Goal: Communication & Community: Ask a question

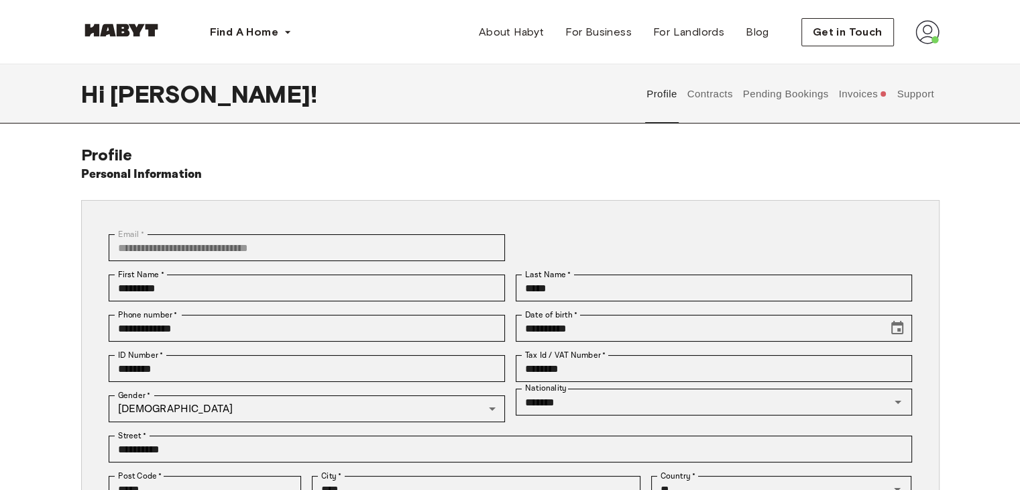
click at [934, 34] on img at bounding box center [928, 32] width 24 height 24
click at [900, 143] on div "**********" at bounding box center [510, 381] width 1020 height 634
click at [849, 100] on button "Invoices" at bounding box center [863, 93] width 52 height 59
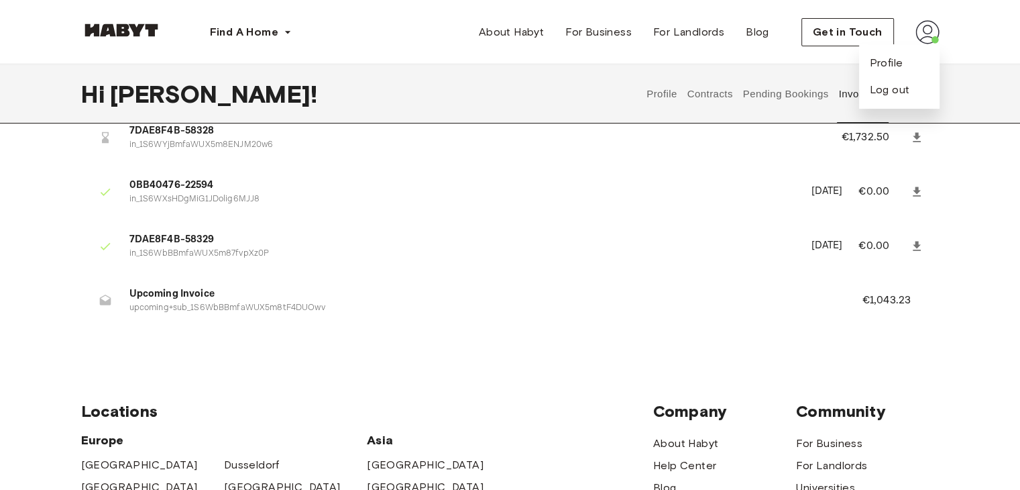
scroll to position [196, 0]
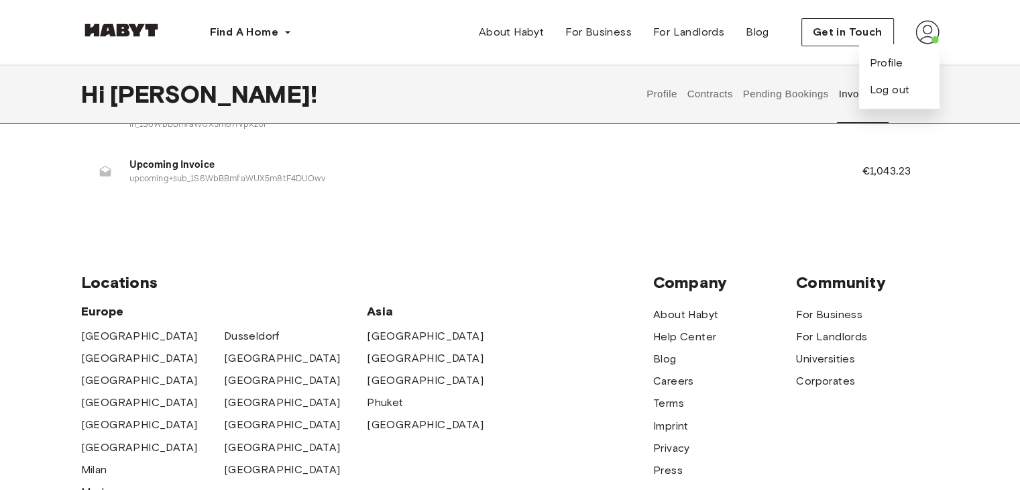
click at [241, 221] on div "Locations Europe Amsterdam Berlin Frankfurt Hamburg Lisbon Madrid Milan Modena …" at bounding box center [510, 442] width 858 height 447
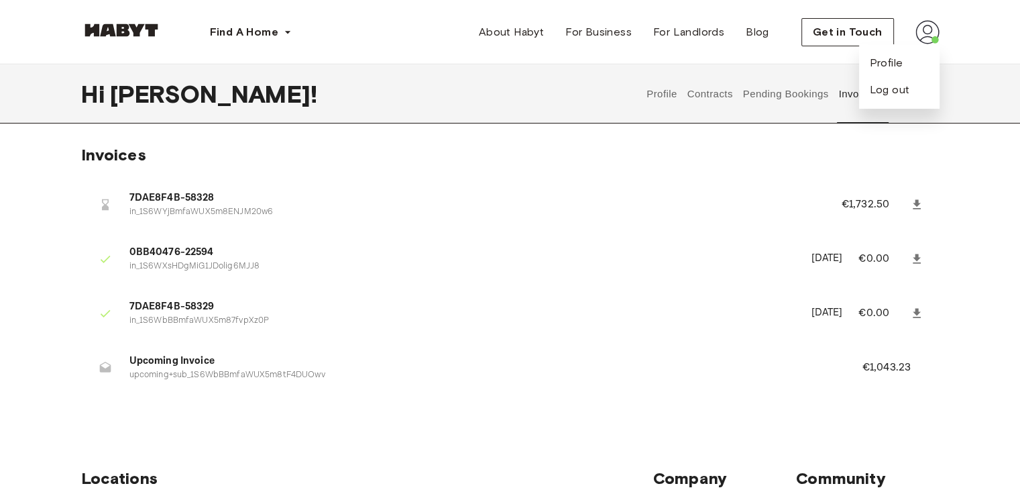
scroll to position [0, 0]
click at [907, 202] on link at bounding box center [917, 204] width 24 height 24
click at [352, 295] on li "7DAE8F4B-58329 in_1S6WbBBmfaWUX5m87fvpXz0P September 12th, 2025 €0.00" at bounding box center [510, 313] width 858 height 46
click at [762, 91] on button "Pending Bookings" at bounding box center [785, 93] width 89 height 59
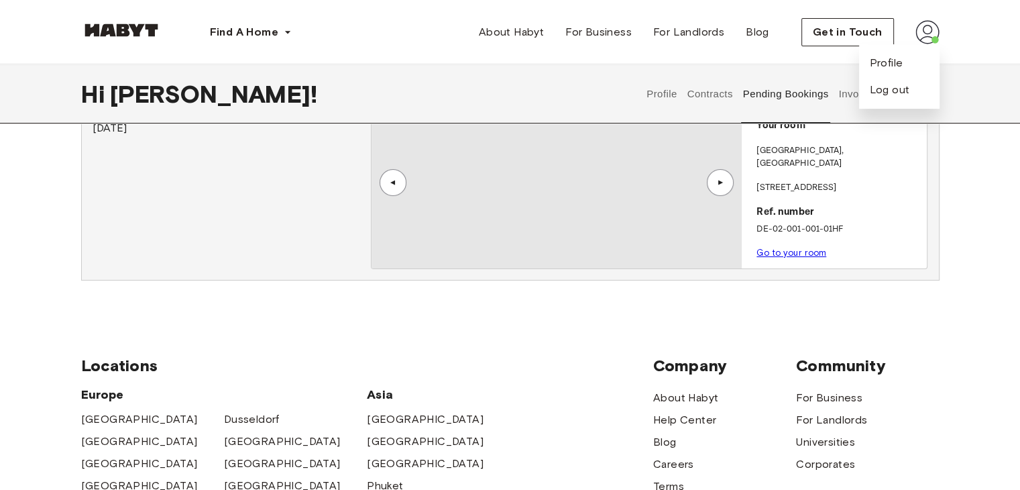
scroll to position [87, 0]
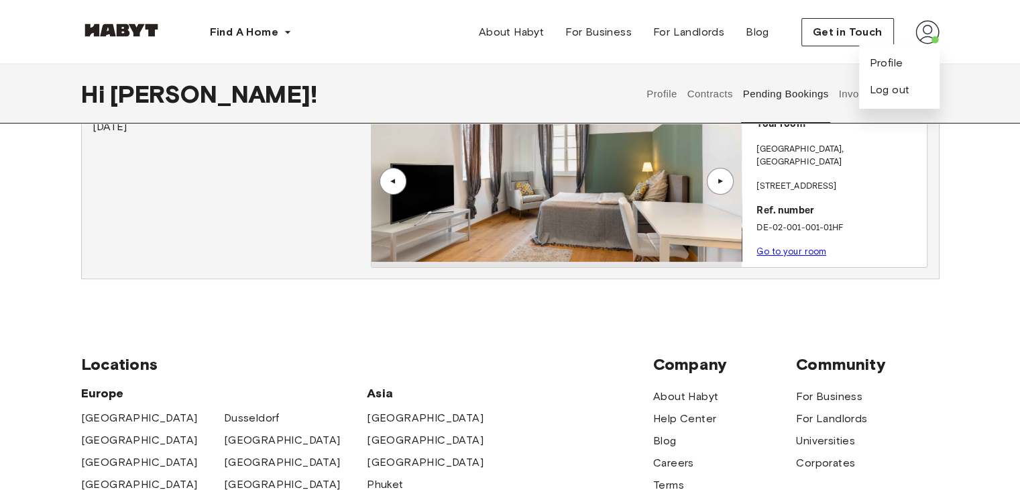
click at [777, 246] on link "Go to your room" at bounding box center [792, 251] width 70 height 10
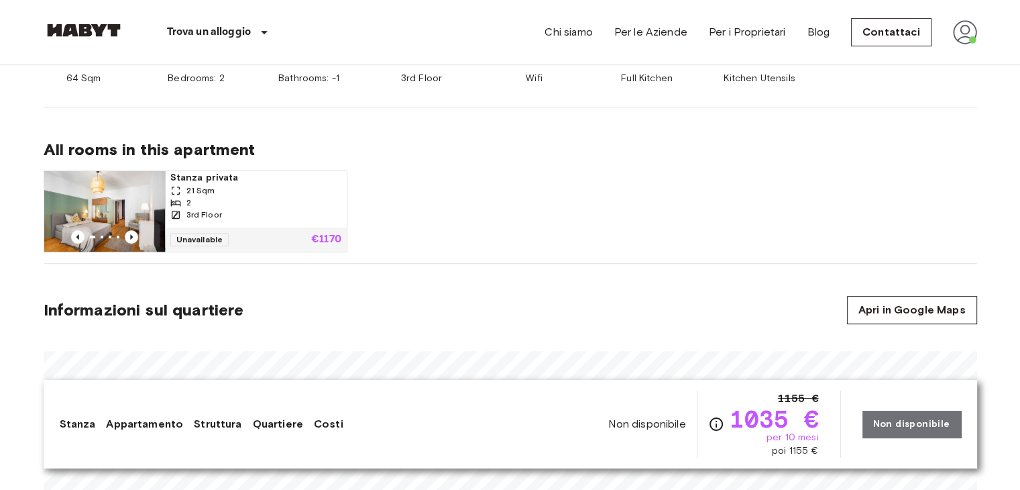
scroll to position [625, 0]
click at [131, 233] on icon "Previous image" at bounding box center [131, 235] width 13 height 13
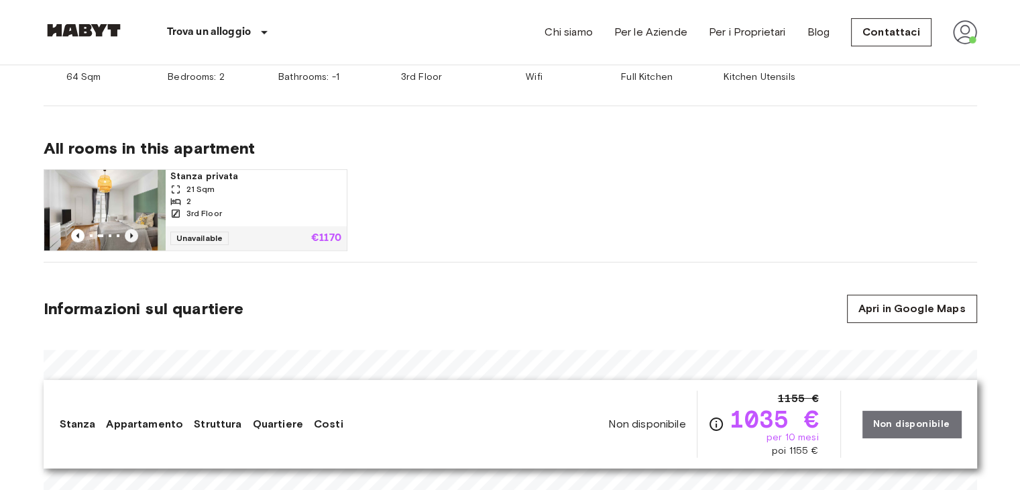
click at [131, 233] on icon "Previous image" at bounding box center [131, 235] width 13 height 13
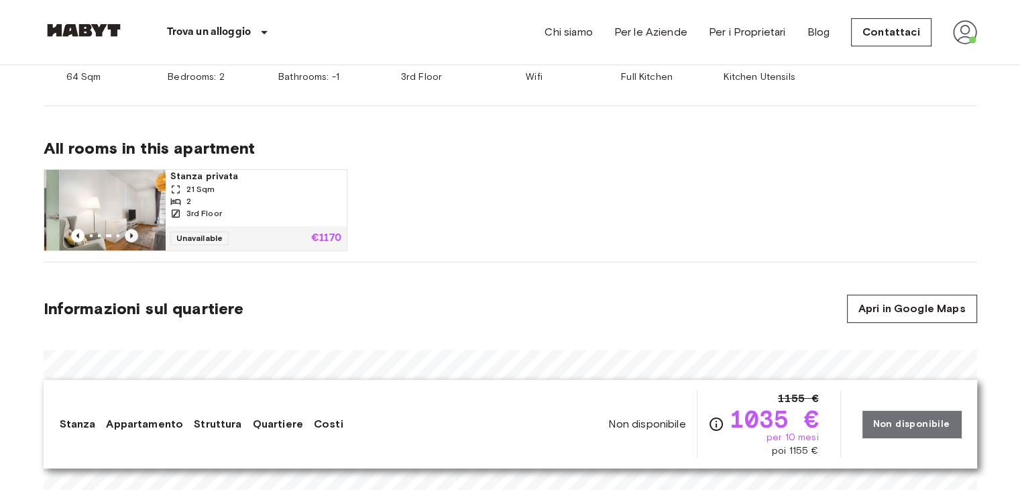
click at [131, 233] on icon "Previous image" at bounding box center [131, 235] width 13 height 13
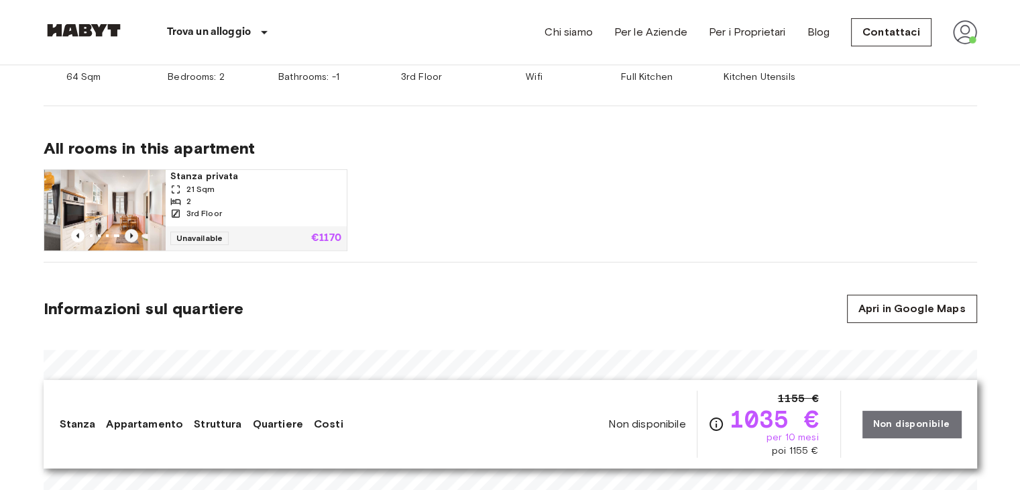
click at [131, 233] on icon "Previous image" at bounding box center [131, 235] width 13 height 13
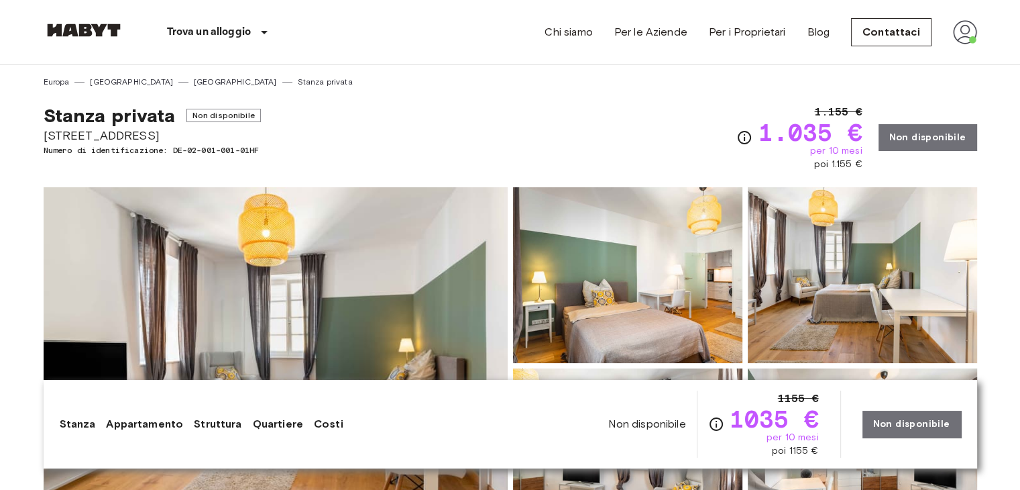
scroll to position [0, 0]
click at [896, 28] on link "Contattaci" at bounding box center [891, 32] width 80 height 28
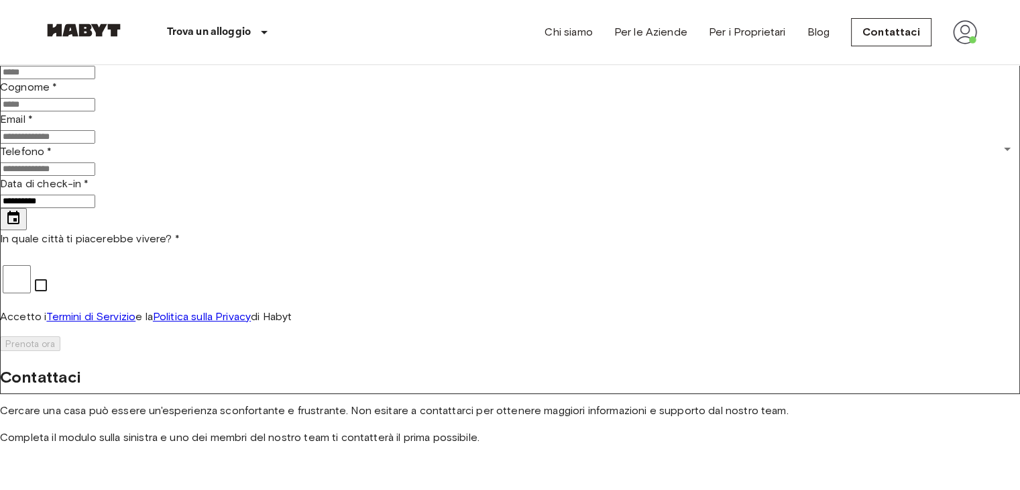
scroll to position [58, 0]
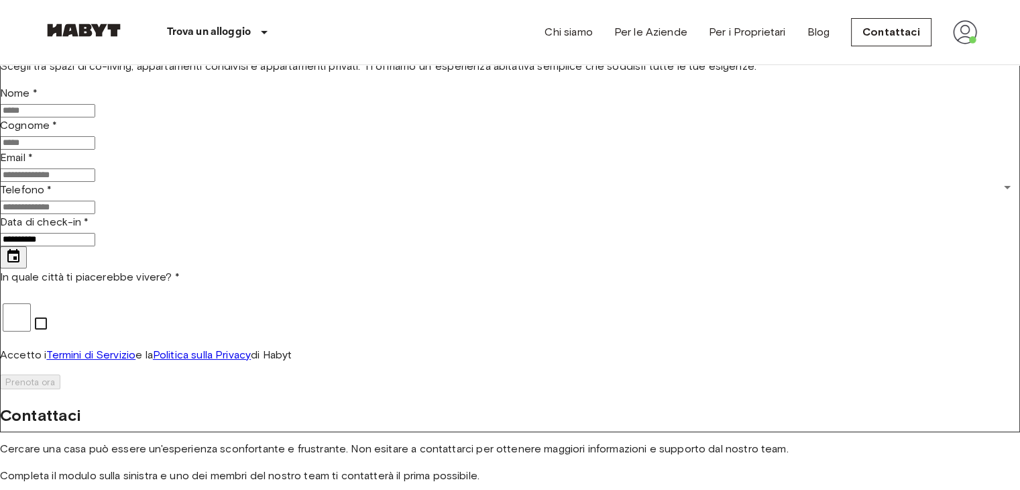
click at [95, 117] on input "Nome *" at bounding box center [47, 110] width 95 height 13
type input "*********"
type input "*****"
type input "**********"
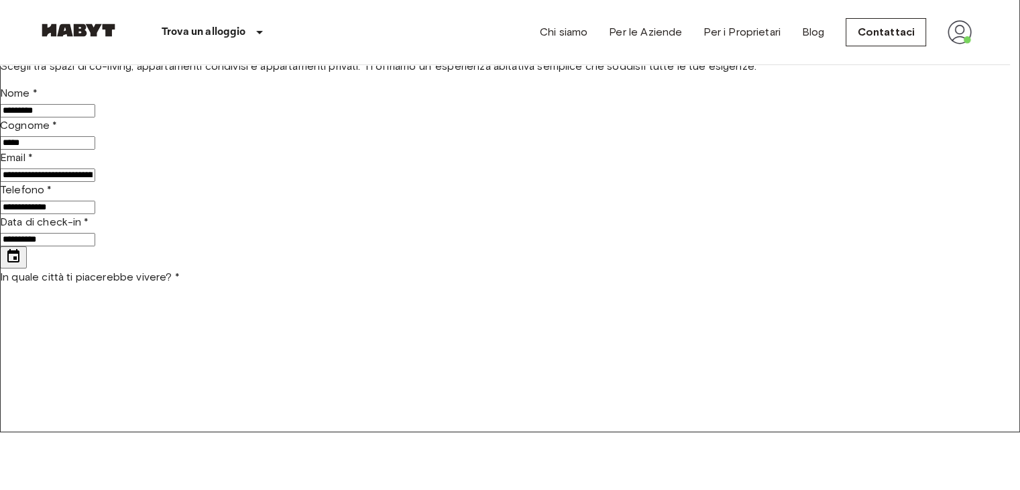
type input "******"
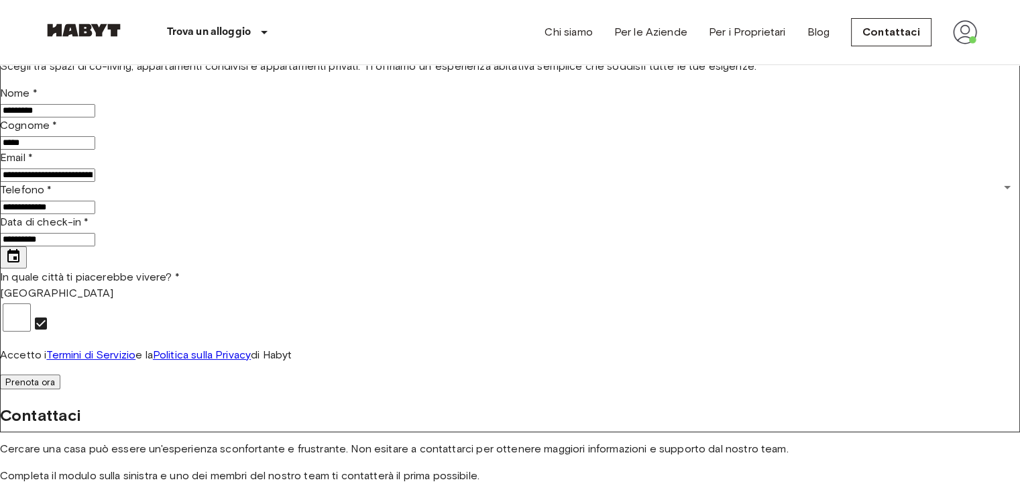
scroll to position [0, 0]
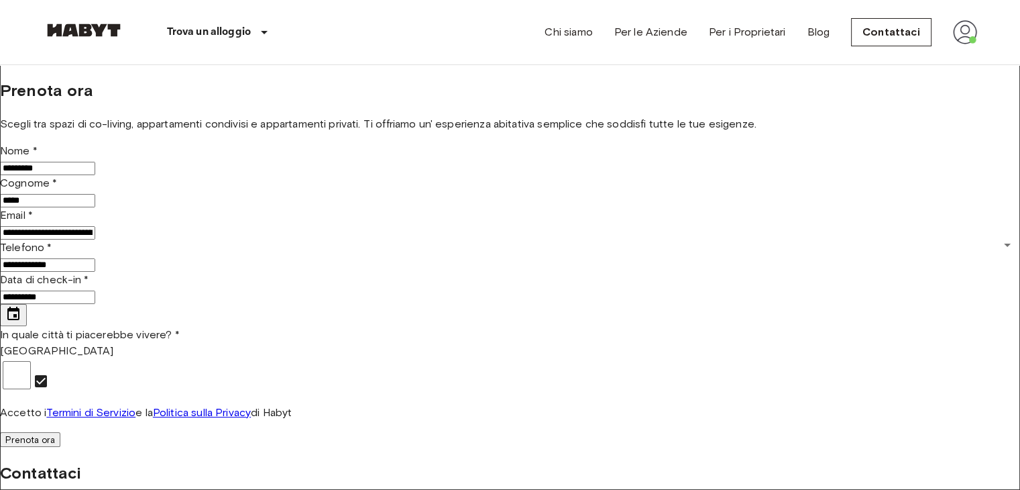
click at [76, 31] on img at bounding box center [84, 29] width 80 height 13
